Goal: Information Seeking & Learning: Learn about a topic

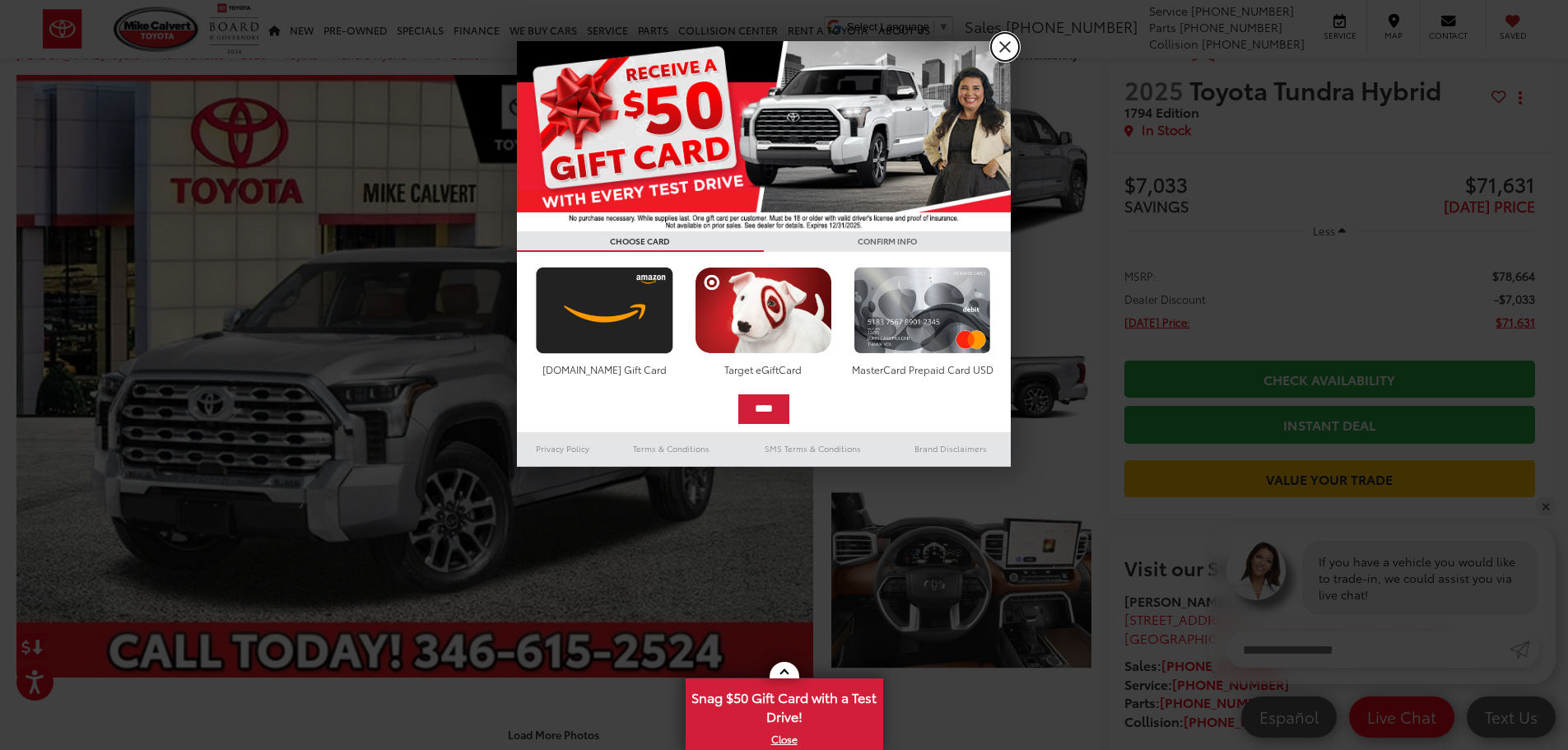
click at [1010, 52] on link "X" at bounding box center [1004, 47] width 28 height 28
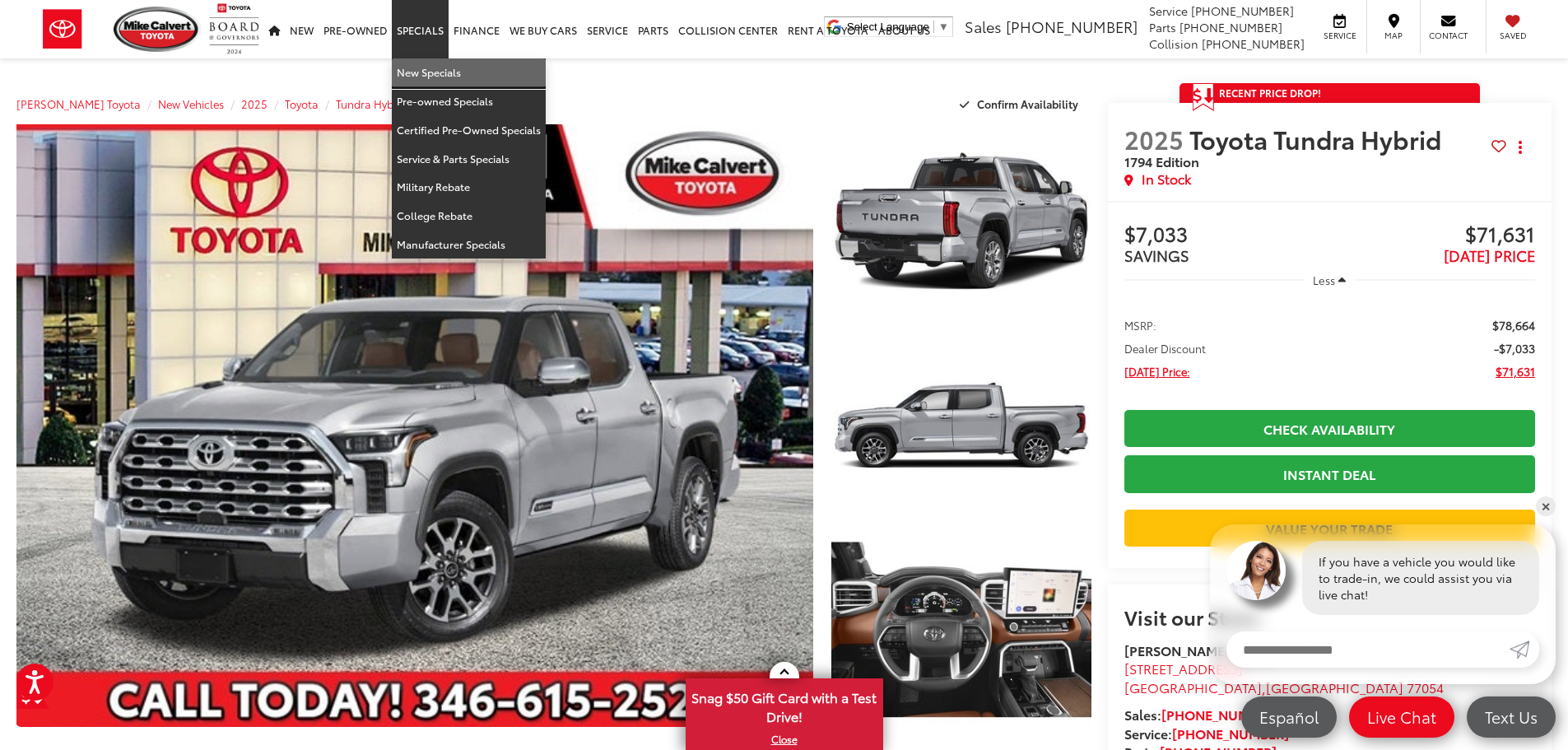
click at [437, 71] on link "New Specials" at bounding box center [468, 73] width 153 height 29
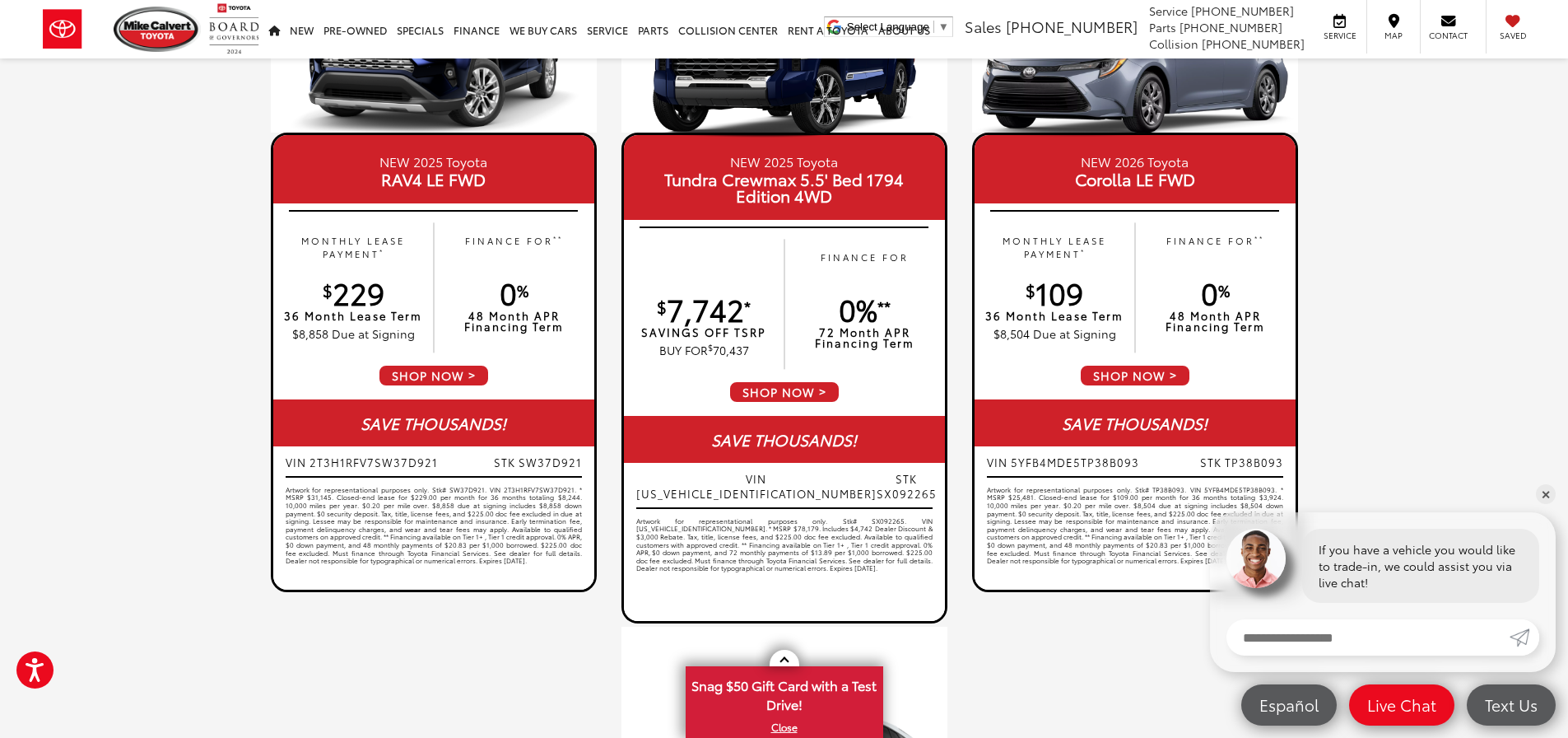
scroll to position [906, 0]
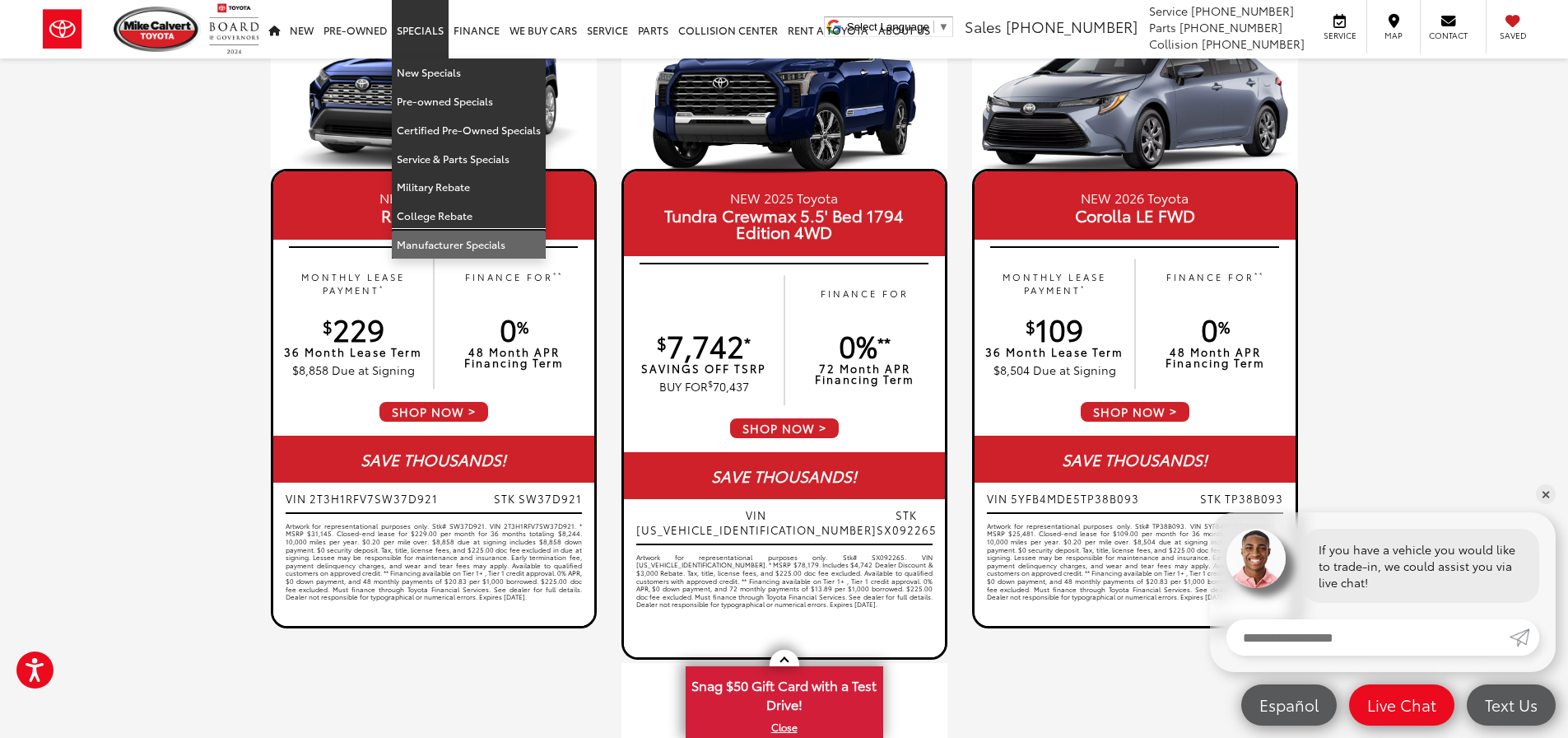
click at [452, 241] on link "Manufacturer Specials" at bounding box center [468, 244] width 153 height 28
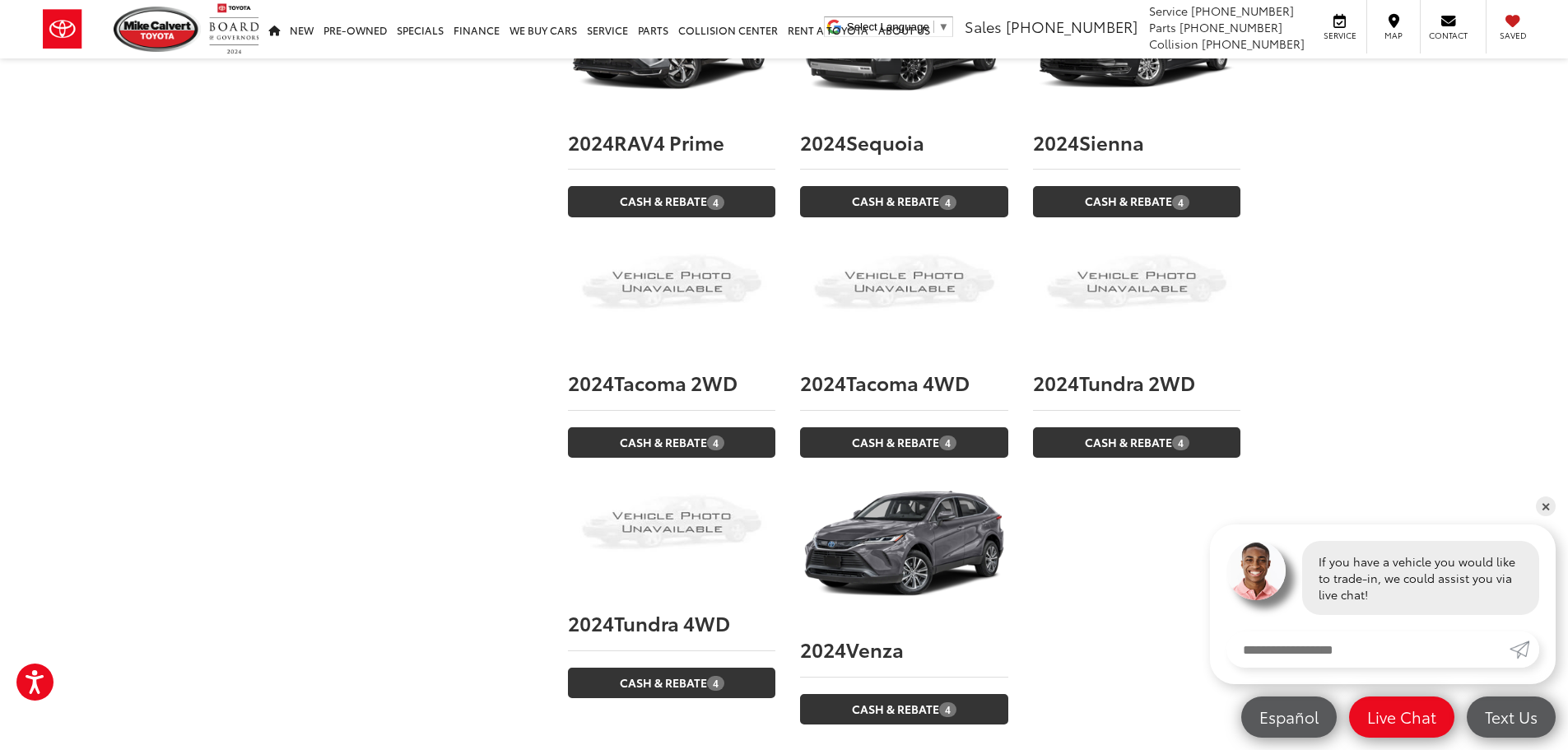
scroll to position [5603, 0]
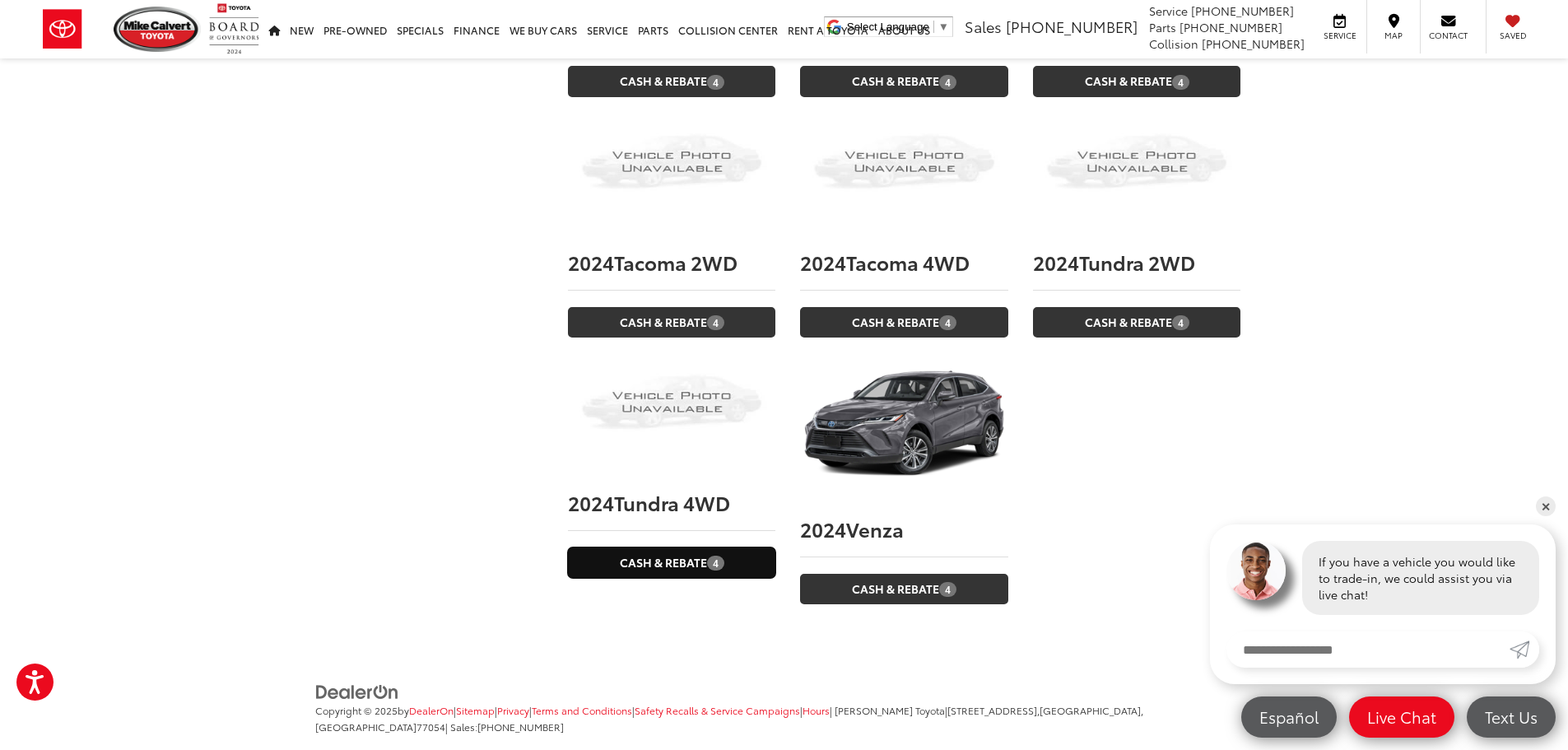
click at [672, 547] on link "Cash & Rebate 4" at bounding box center [672, 562] width 208 height 31
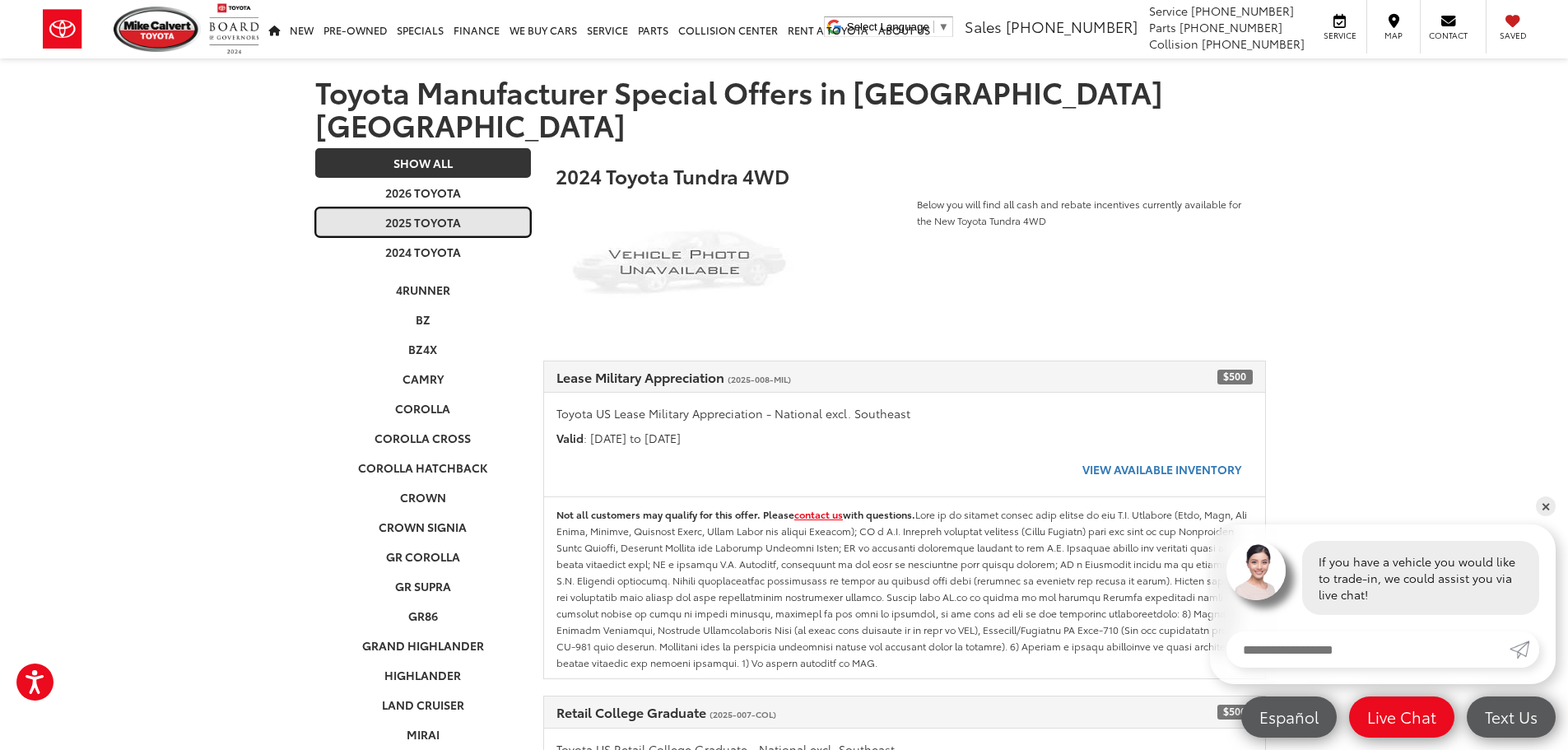
click at [460, 208] on link "2025 Toyota" at bounding box center [423, 222] width 216 height 30
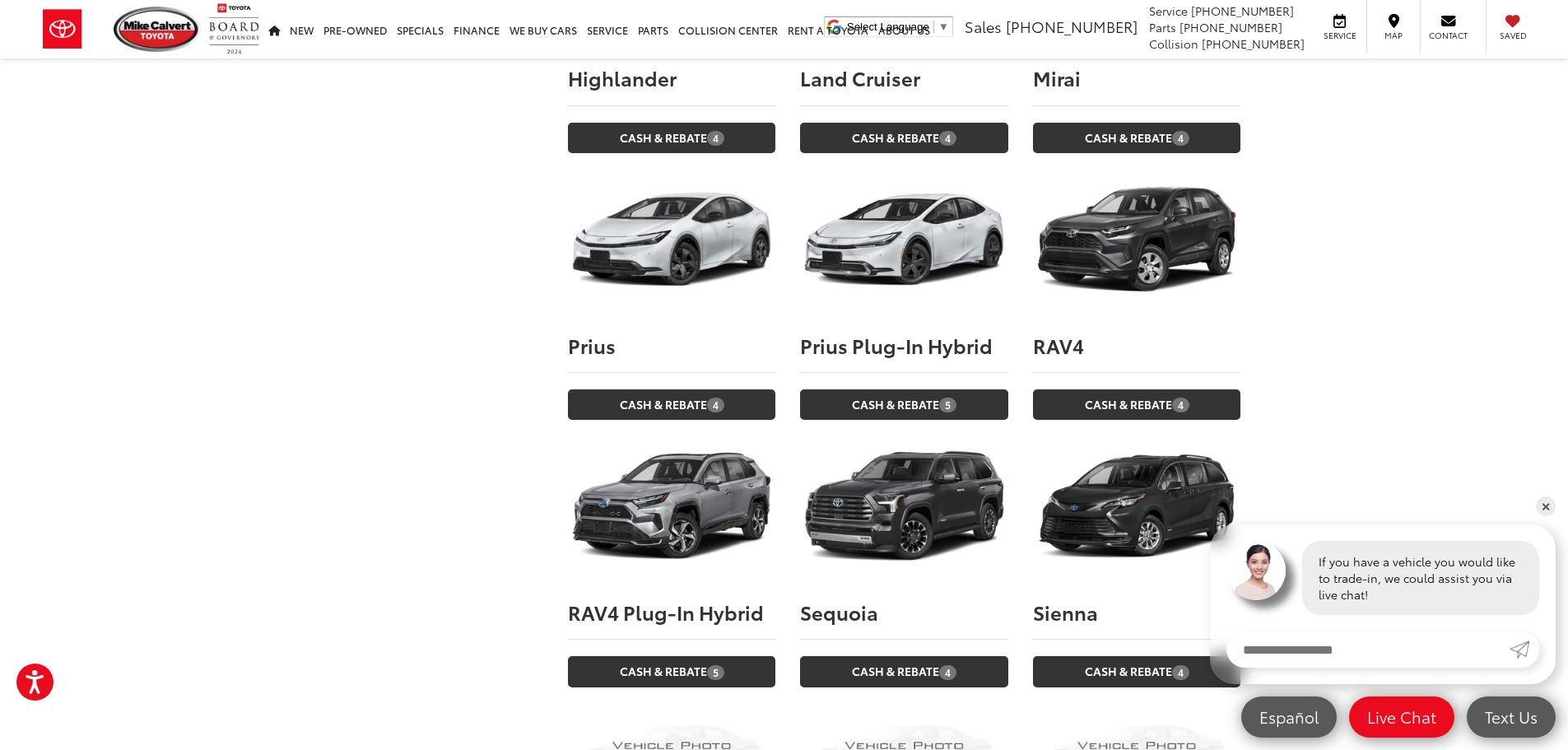
scroll to position [1938, 0]
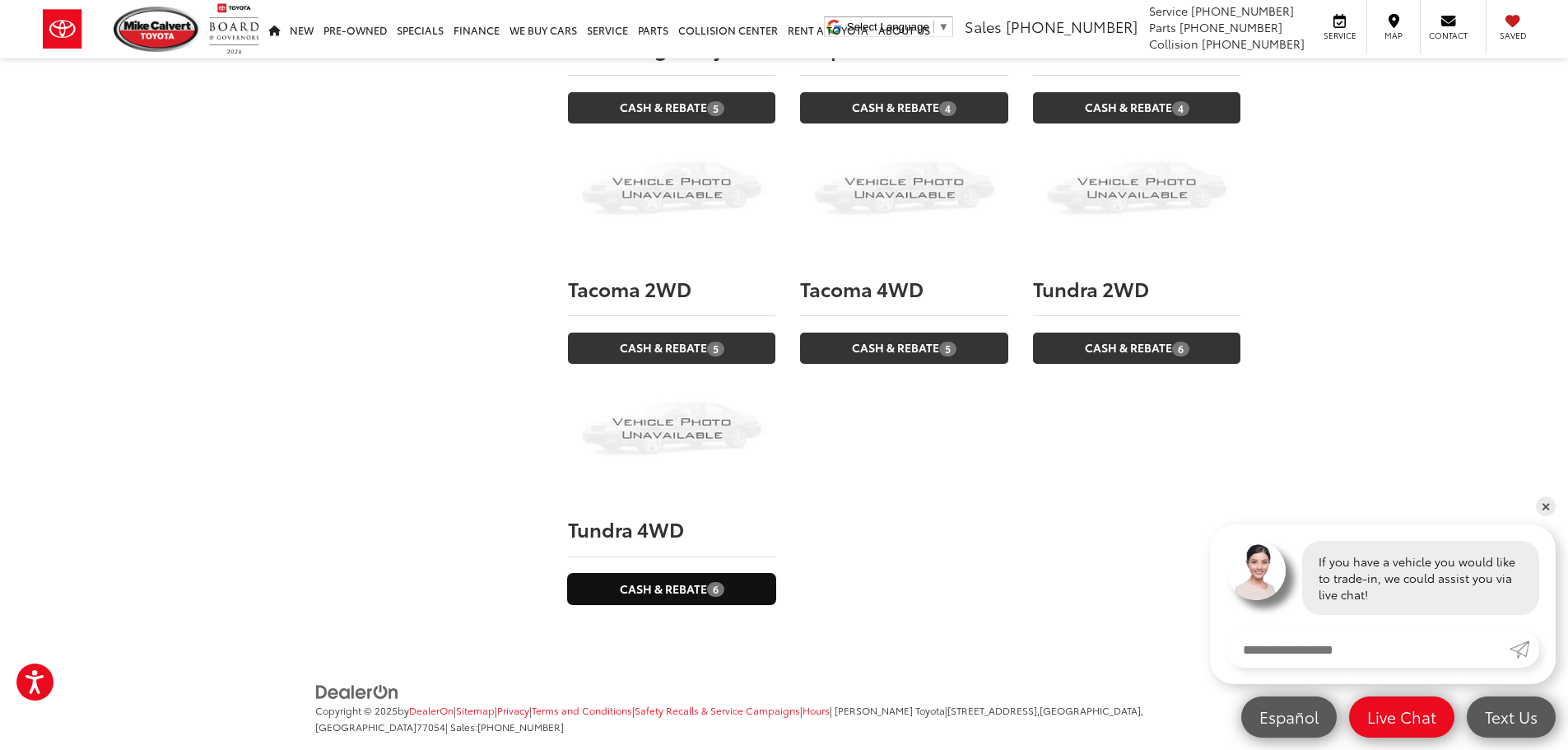
click at [680, 574] on link "Cash & Rebate 6" at bounding box center [672, 589] width 208 height 31
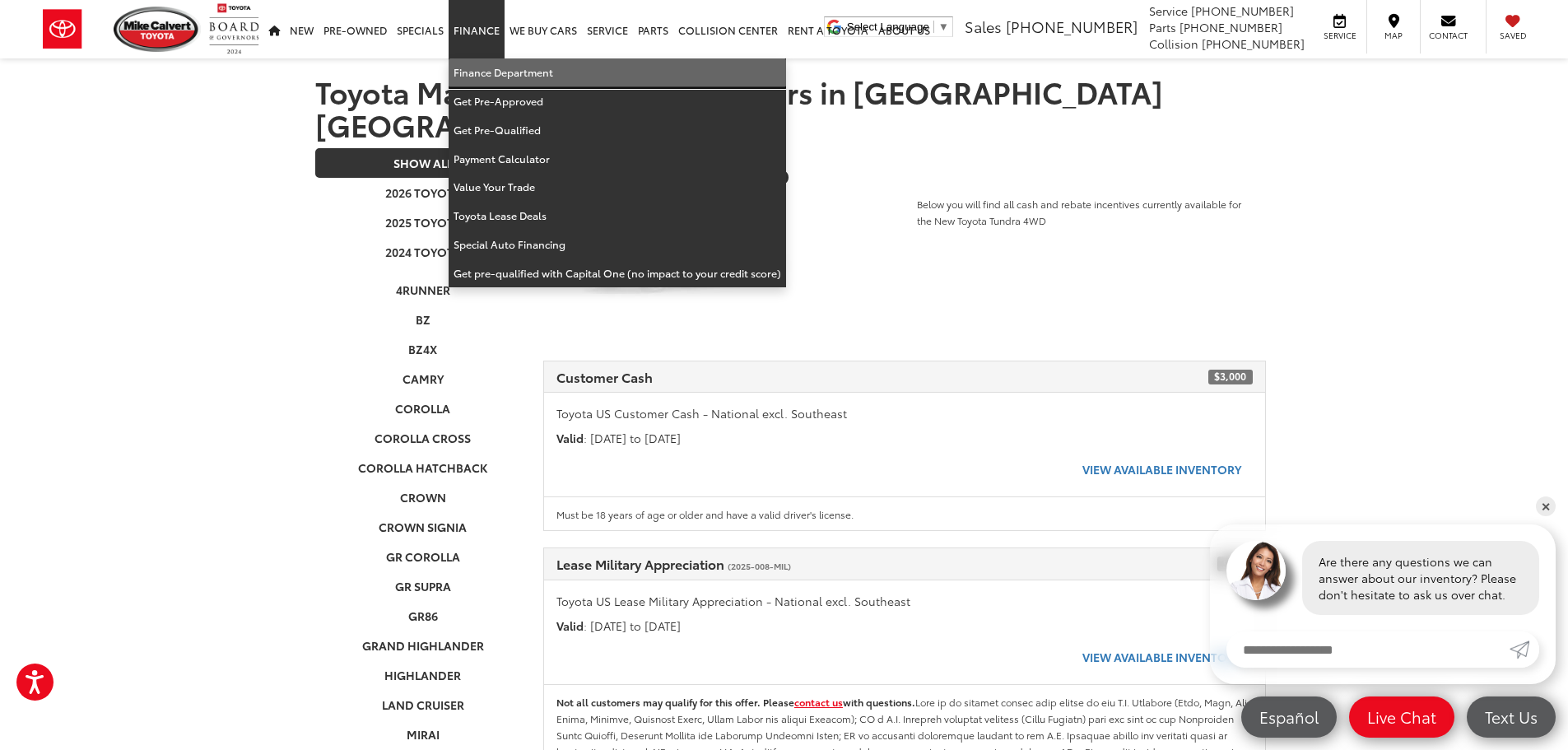
click at [485, 74] on link "Finance Department" at bounding box center [617, 73] width 338 height 29
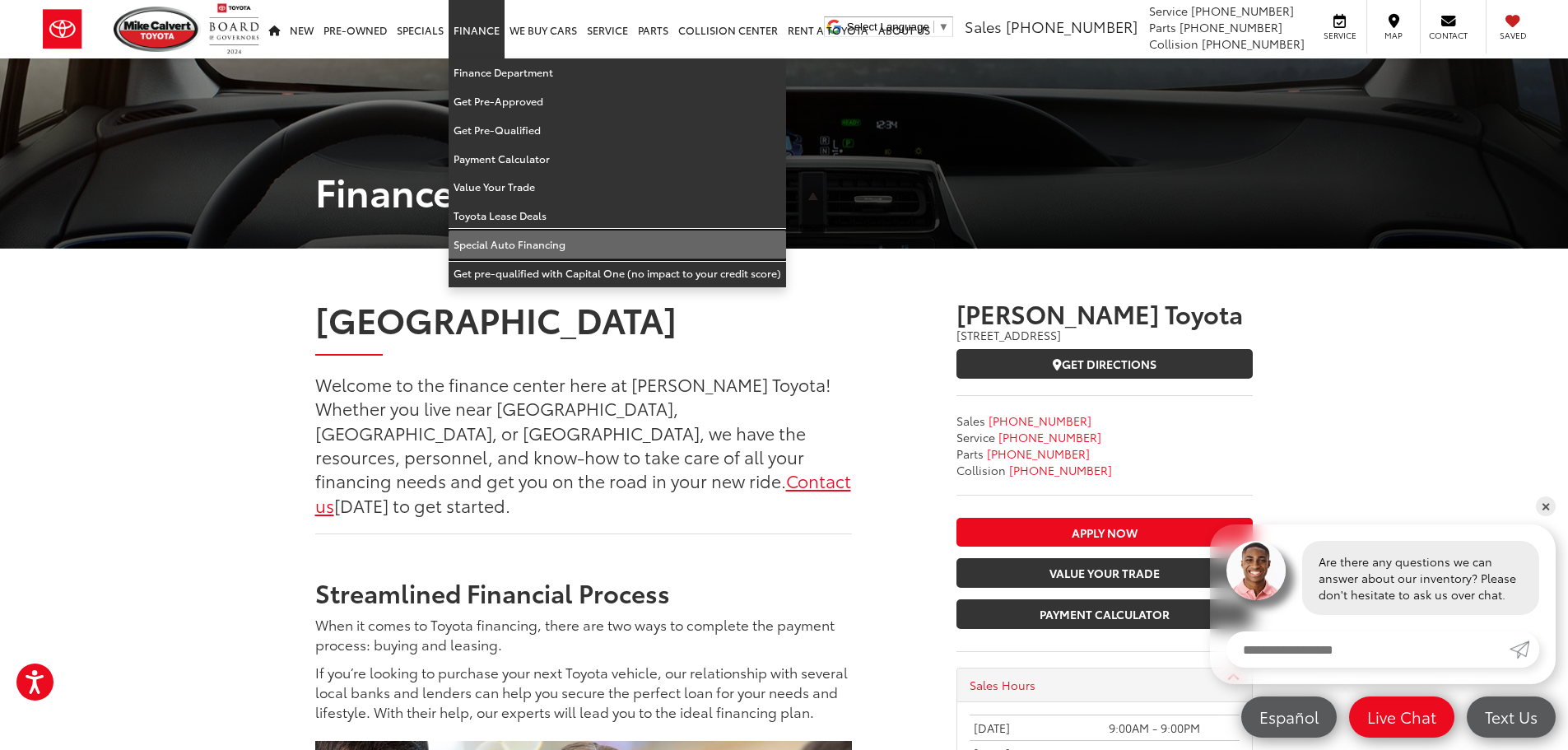
click at [589, 239] on link "Special Auto Financing" at bounding box center [617, 245] width 338 height 29
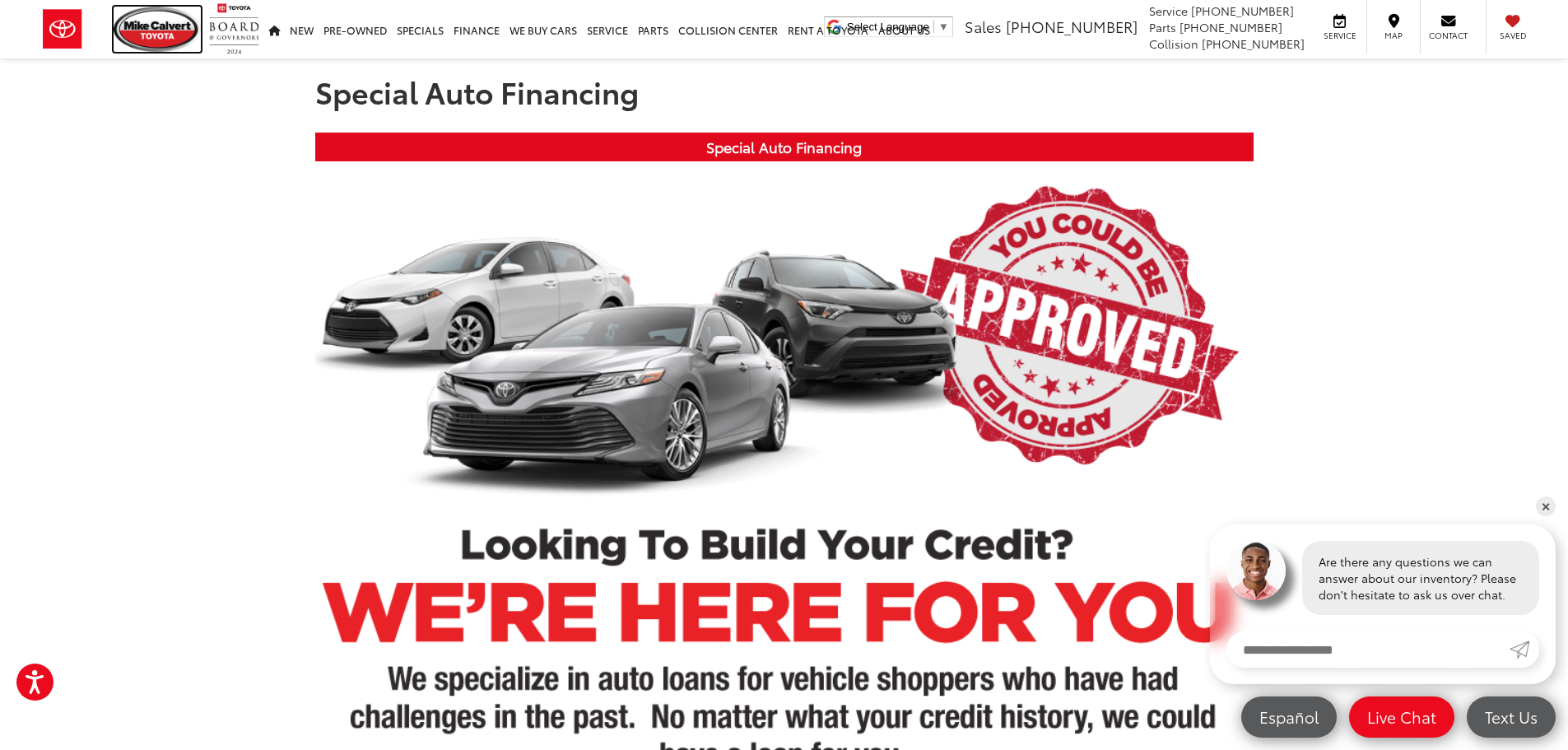
click at [163, 29] on img at bounding box center [157, 29] width 87 height 45
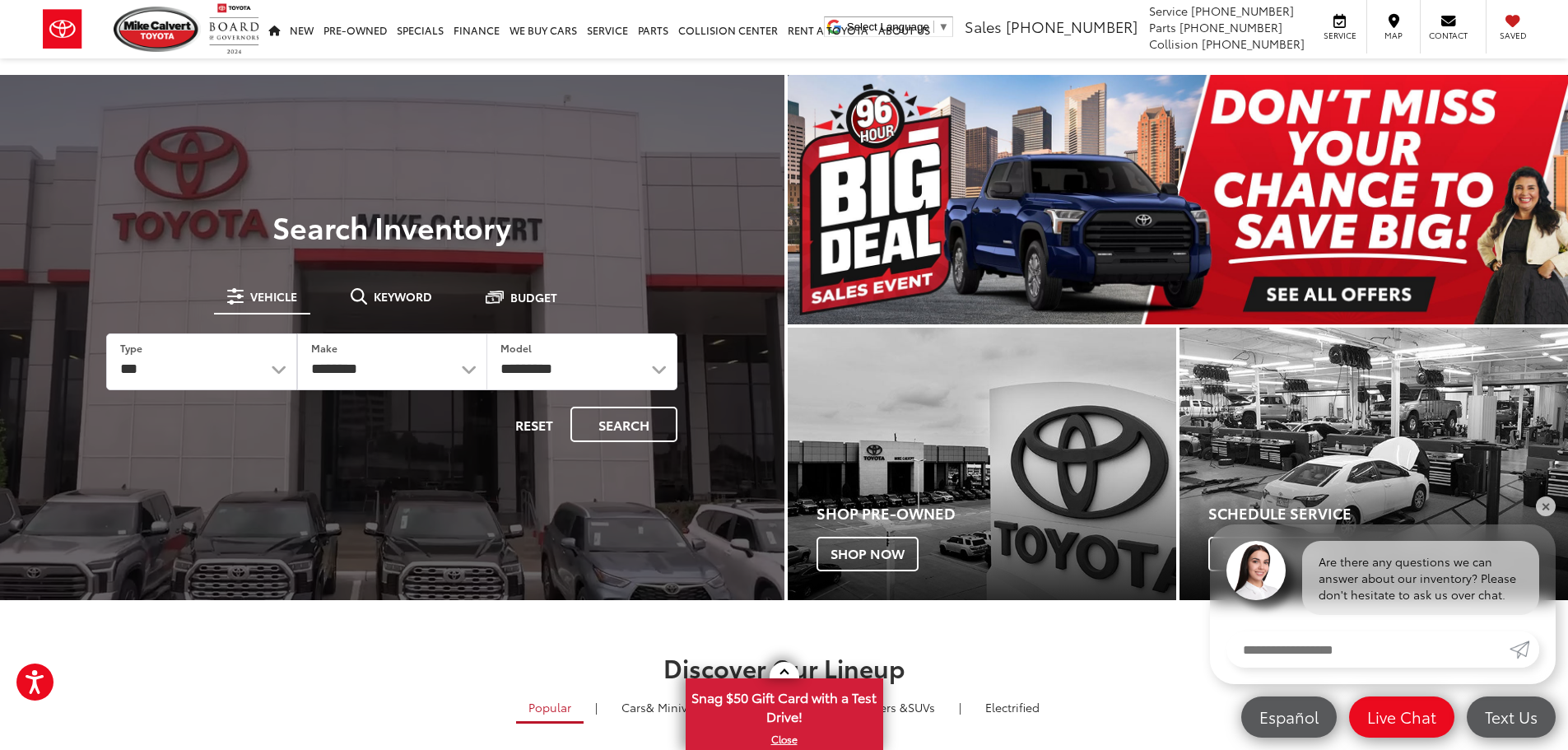
click at [1310, 215] on img "carousel slide number 1 of 1" at bounding box center [1178, 199] width 781 height 249
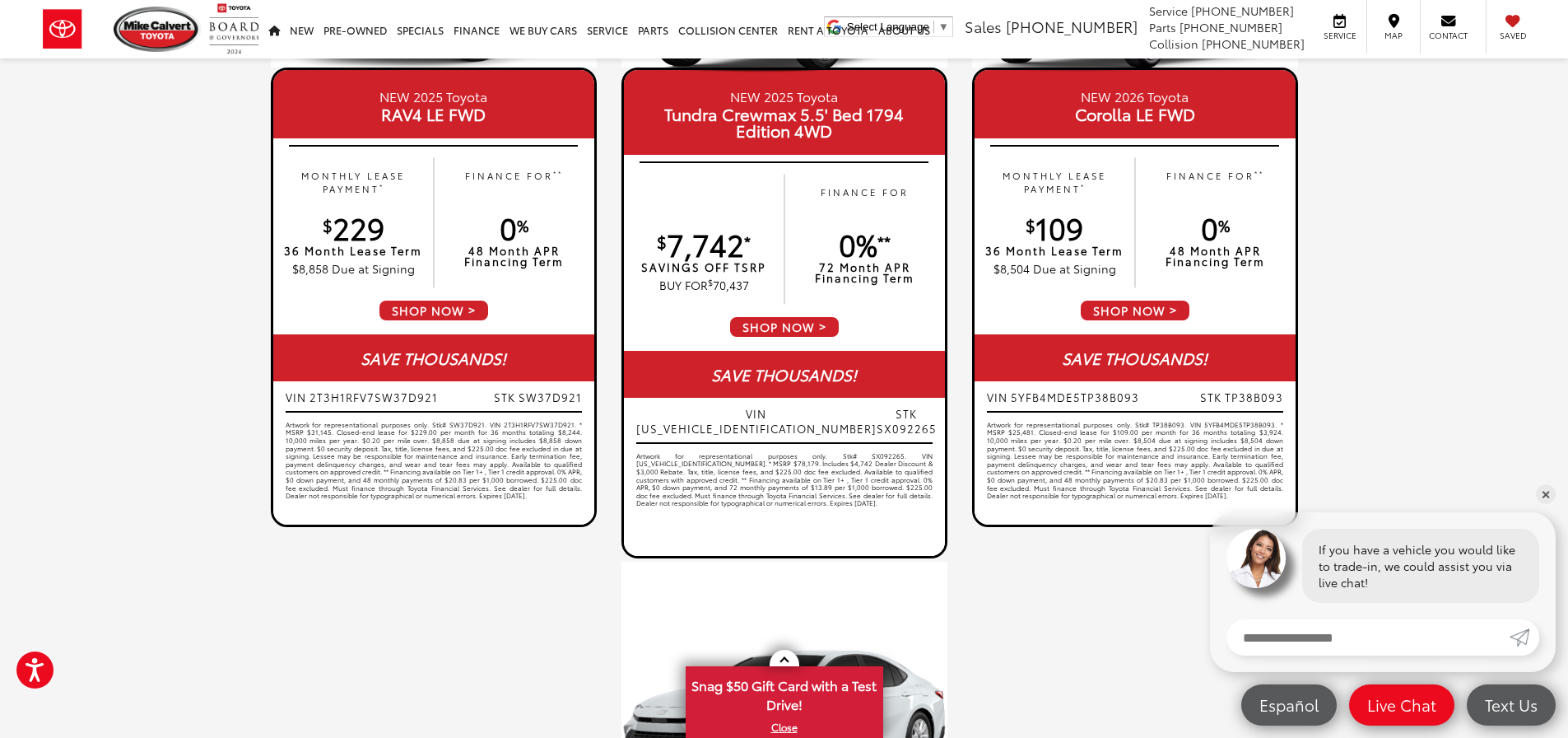
scroll to position [881, 0]
